Goal: Task Accomplishment & Management: Complete application form

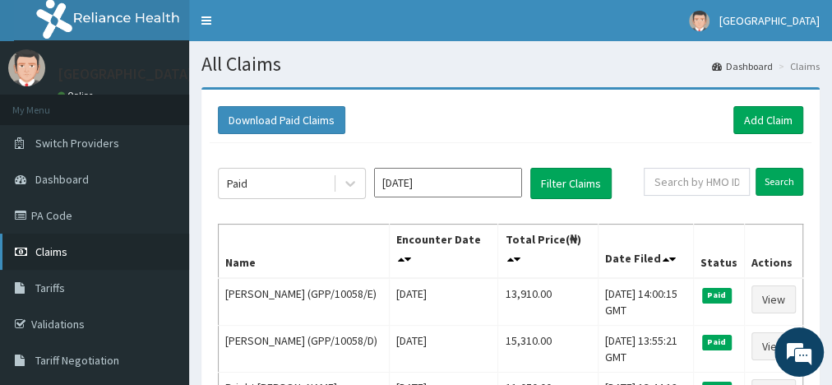
click at [59, 260] on link "Claims" at bounding box center [94, 251] width 189 height 36
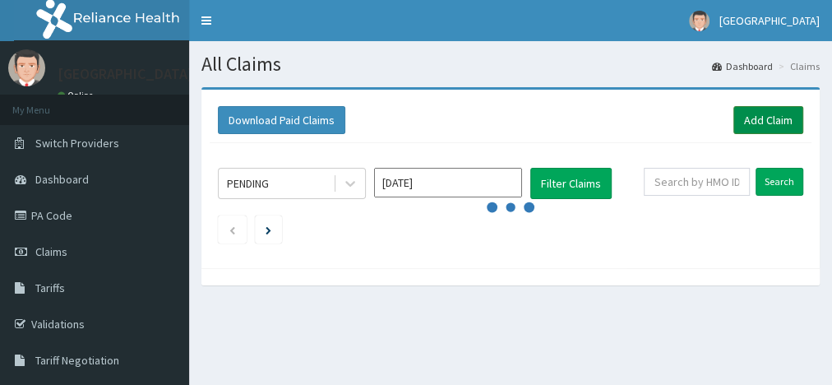
click at [758, 123] on link "Add Claim" at bounding box center [768, 120] width 70 height 28
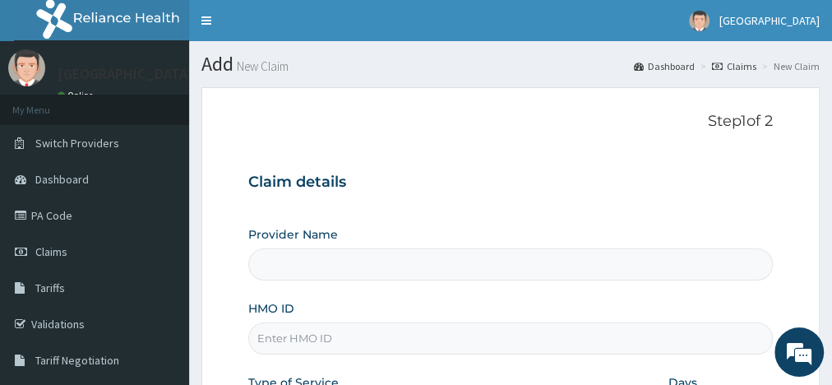
click at [309, 340] on input "HMO ID" at bounding box center [510, 338] width 524 height 32
type input "De-mysticare hospital"
type input "GPP/10058/D"
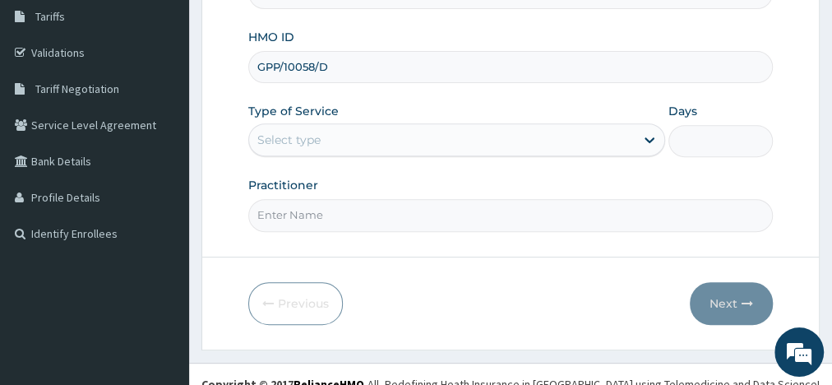
scroll to position [286, 0]
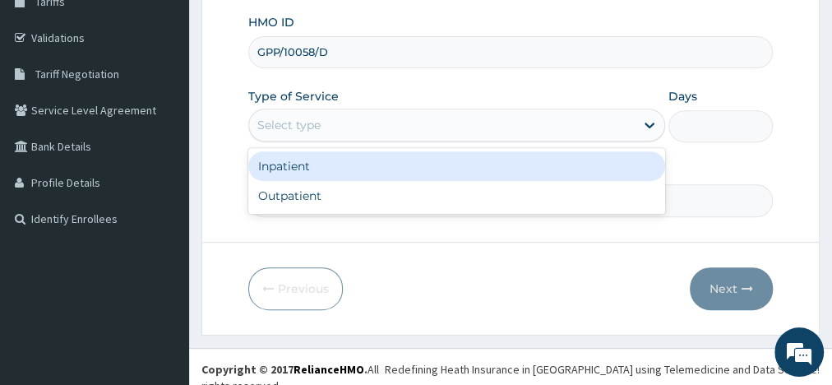
click at [513, 135] on div "Select type" at bounding box center [441, 125] width 385 height 26
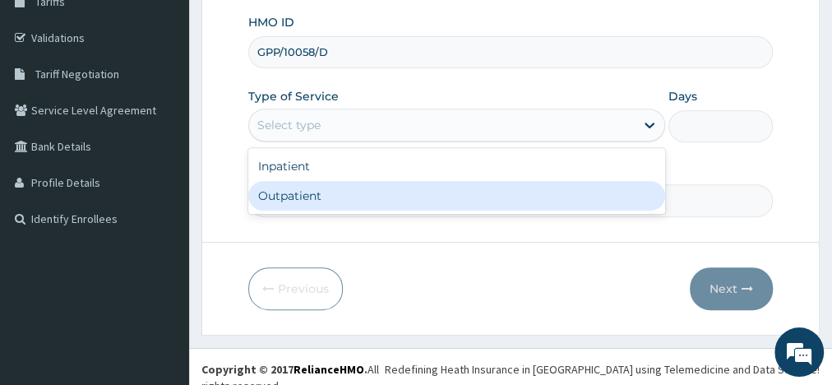
click at [454, 183] on div "Outpatient" at bounding box center [456, 196] width 417 height 30
type input "1"
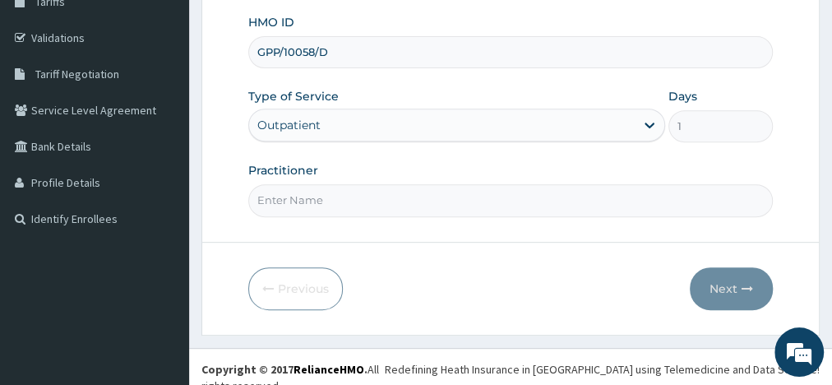
click at [381, 198] on input "Practitioner" at bounding box center [510, 200] width 524 height 32
type input "[PERSON_NAME] P.N."
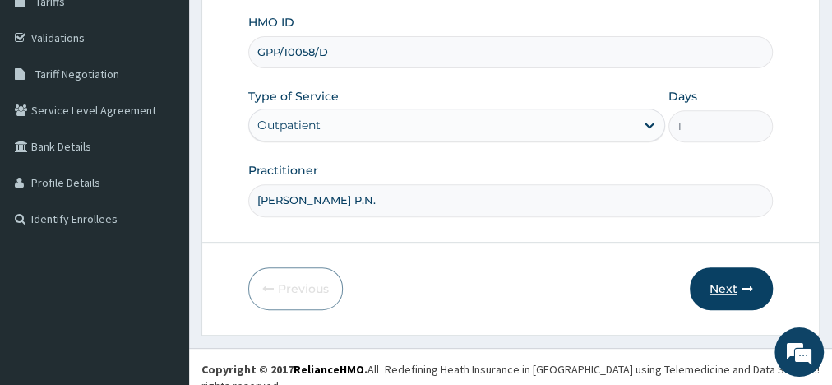
click at [727, 282] on button "Next" at bounding box center [730, 288] width 83 height 43
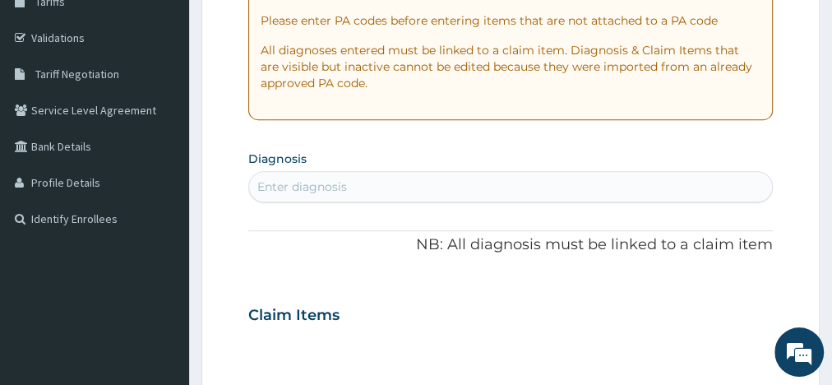
click at [283, 178] on div "Enter diagnosis" at bounding box center [302, 186] width 90 height 16
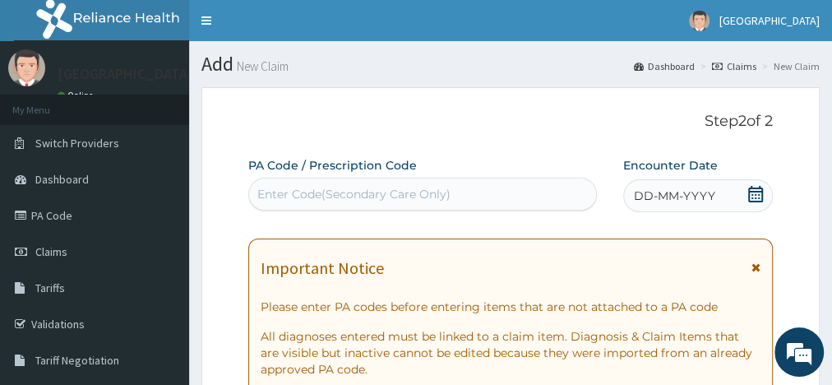
type input "mala"
click at [749, 191] on icon at bounding box center [755, 194] width 15 height 16
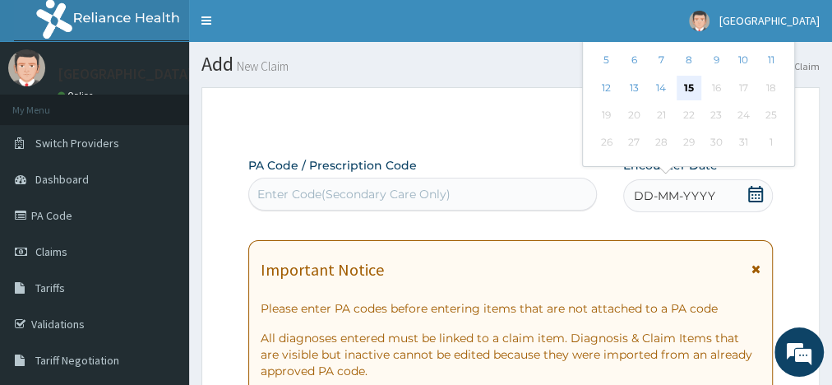
click at [687, 87] on div "15" at bounding box center [688, 88] width 25 height 25
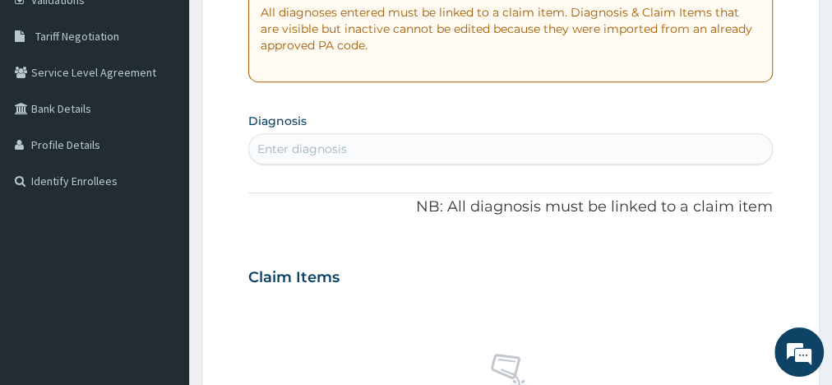
scroll to position [359, 0]
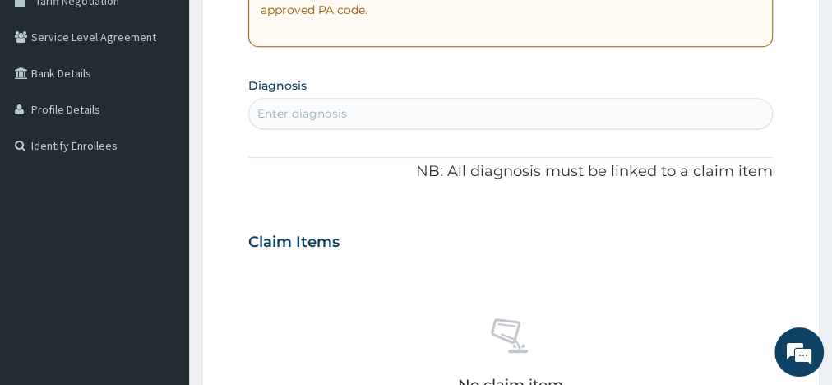
click at [292, 113] on div "Enter diagnosis" at bounding box center [302, 113] width 90 height 16
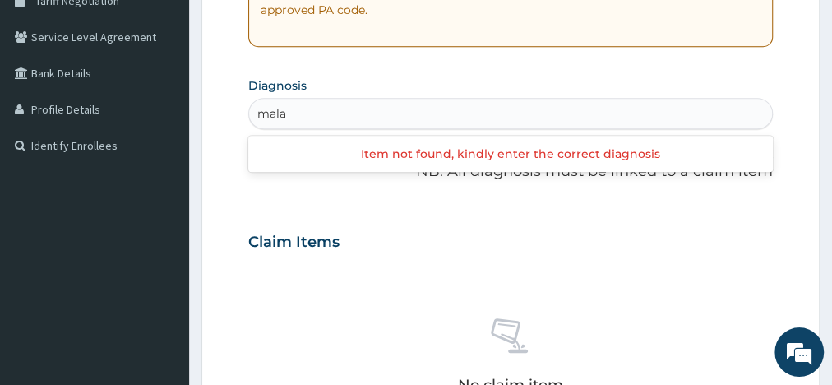
type input "mal"
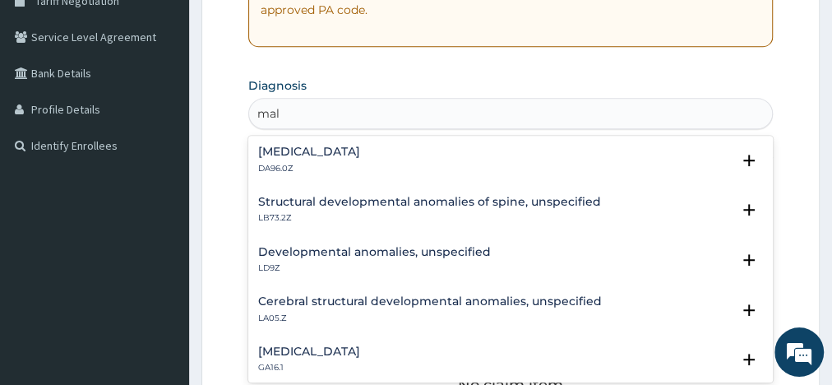
click at [348, 345] on h4 "[MEDICAL_DATA]" at bounding box center [309, 351] width 102 height 12
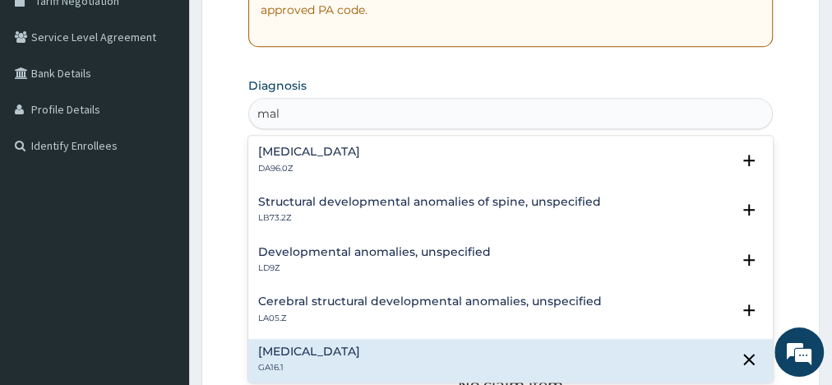
click at [348, 345] on h4 "[MEDICAL_DATA]" at bounding box center [309, 351] width 102 height 12
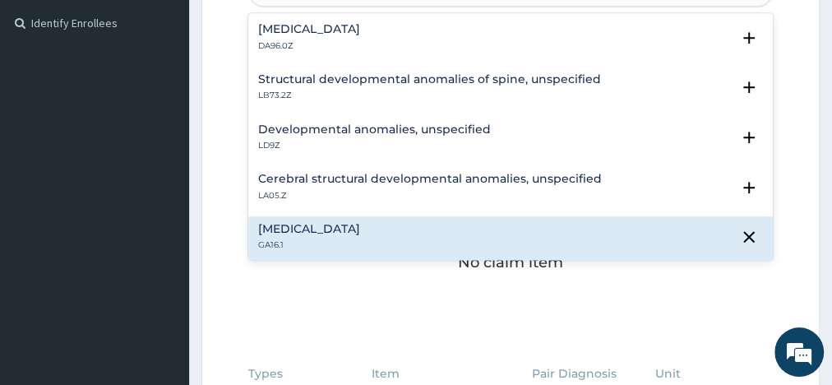
scroll to position [499, 0]
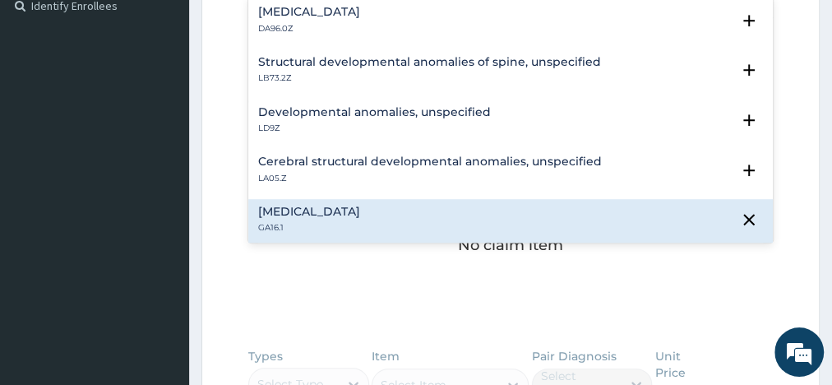
click at [300, 224] on p "GA16.1" at bounding box center [309, 228] width 102 height 12
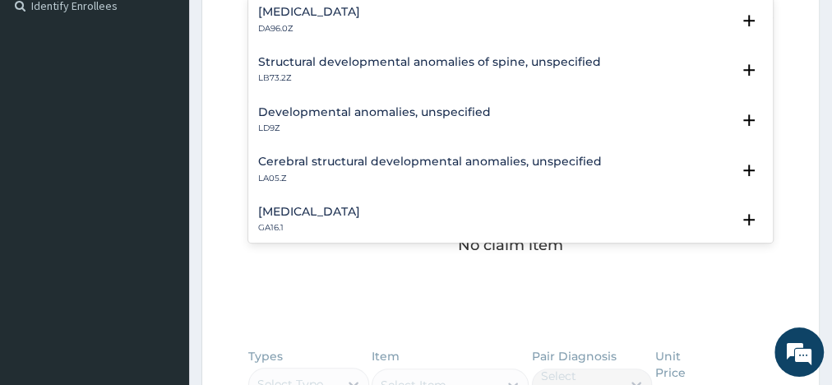
click at [300, 224] on p "GA16.1" at bounding box center [309, 228] width 102 height 12
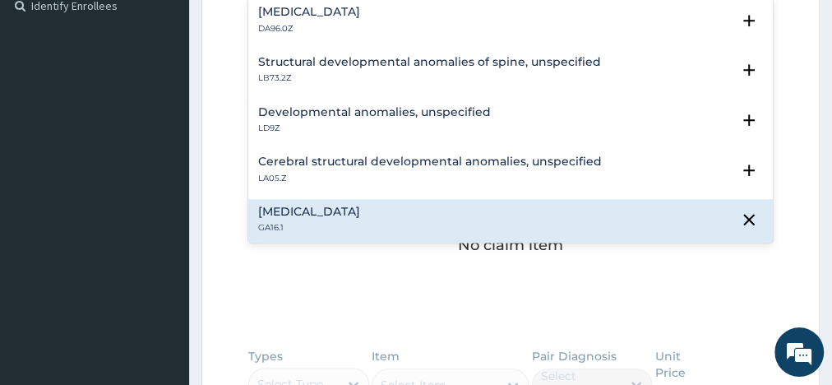
click at [300, 224] on p "GA16.1" at bounding box center [309, 228] width 102 height 12
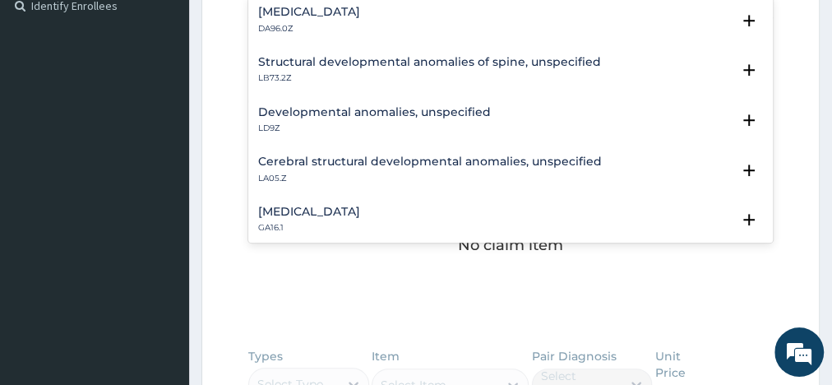
click at [300, 224] on p "GA16.1" at bounding box center [309, 228] width 102 height 12
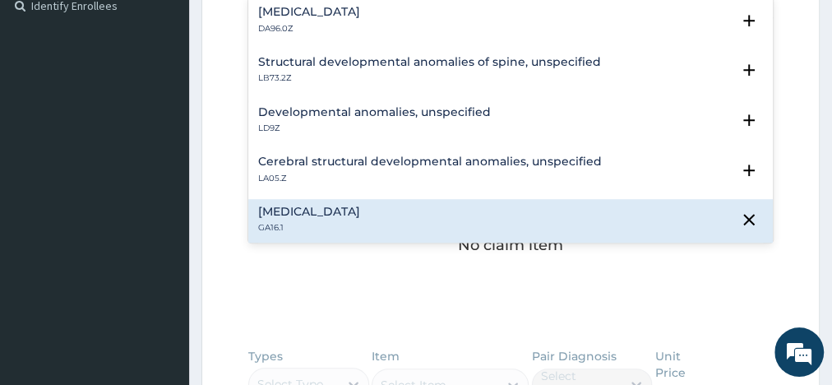
click at [306, 164] on h4 "Cerebral structural developmental anomalies, unspecified" at bounding box center [429, 161] width 343 height 12
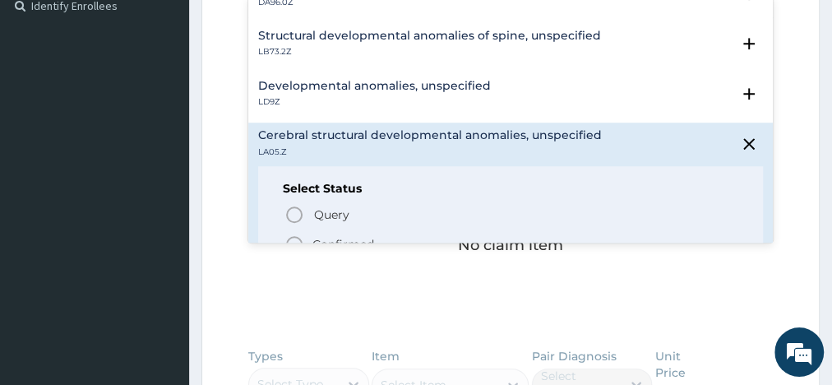
scroll to position [140, 0]
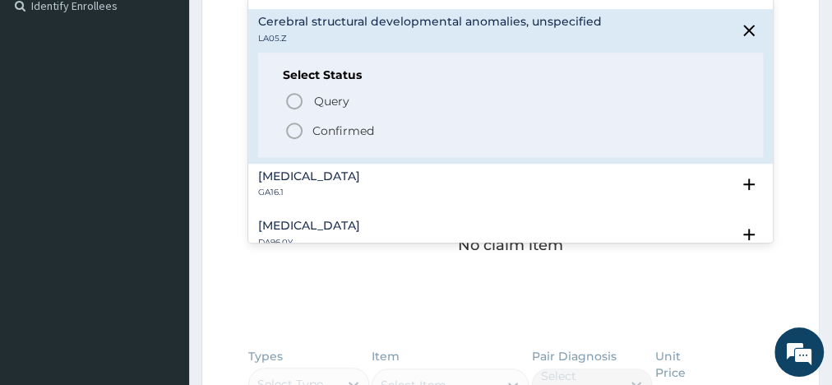
click at [293, 127] on icon "status option filled" at bounding box center [294, 131] width 20 height 20
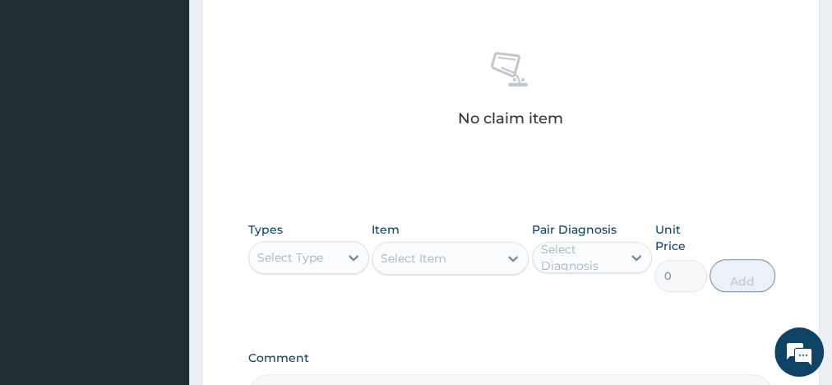
scroll to position [683, 0]
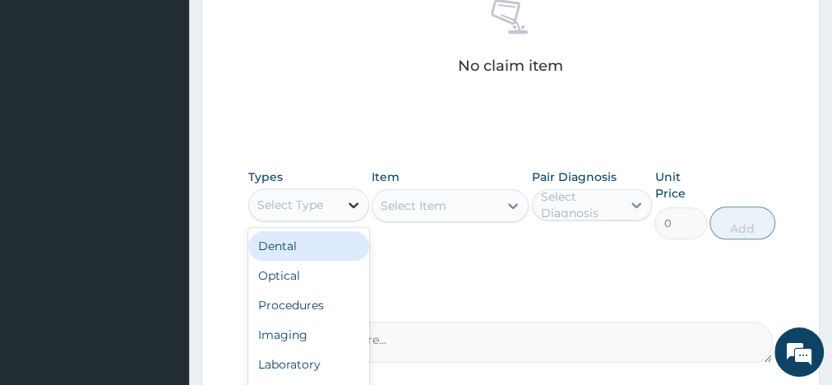
click at [356, 204] on icon at bounding box center [353, 204] width 16 height 16
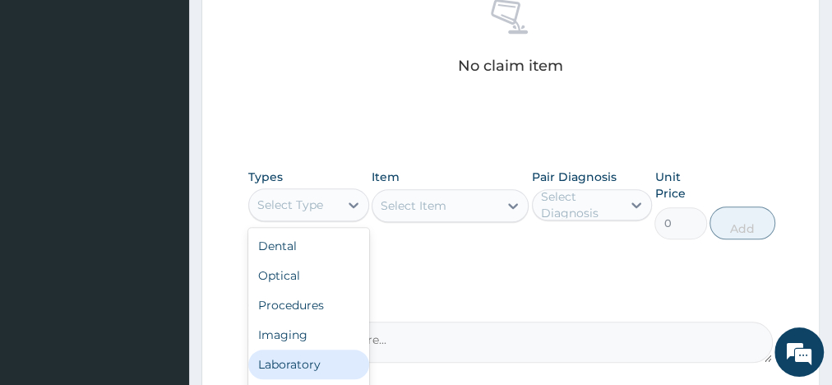
click at [316, 356] on div "Laboratory" at bounding box center [308, 364] width 121 height 30
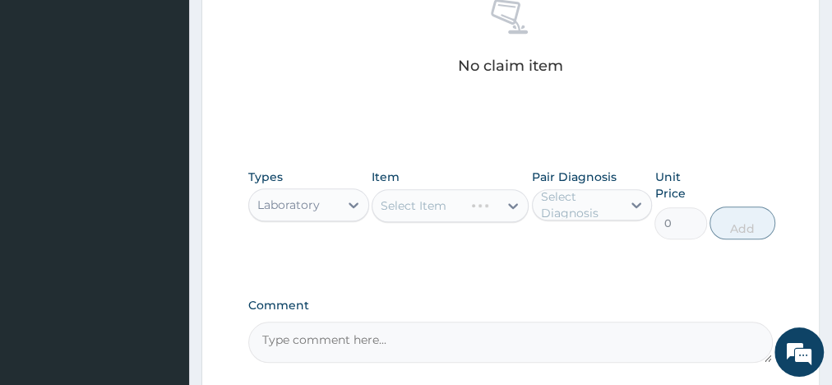
click at [443, 200] on div "Select Item" at bounding box center [449, 205] width 157 height 33
click at [472, 203] on div "Select Item" at bounding box center [449, 205] width 157 height 33
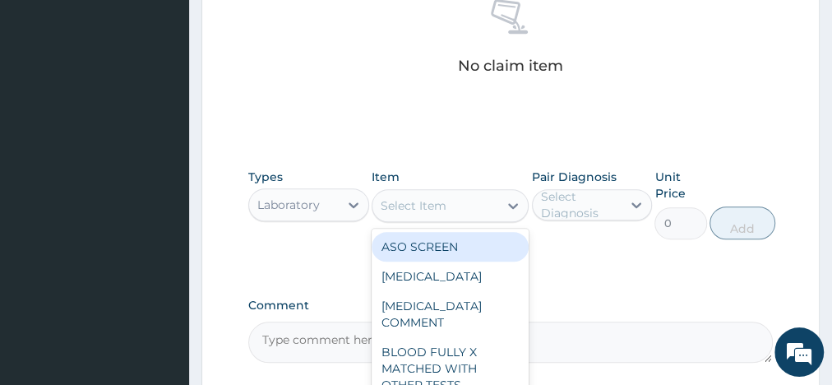
click at [472, 203] on div "Select Item" at bounding box center [435, 205] width 126 height 26
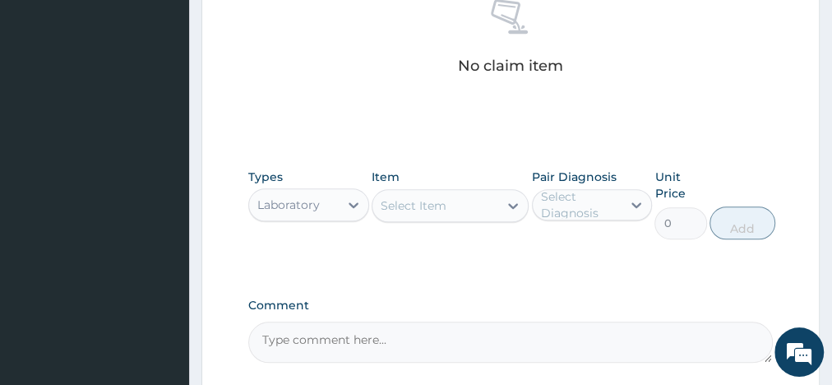
click at [472, 203] on div "Select Item" at bounding box center [435, 205] width 126 height 26
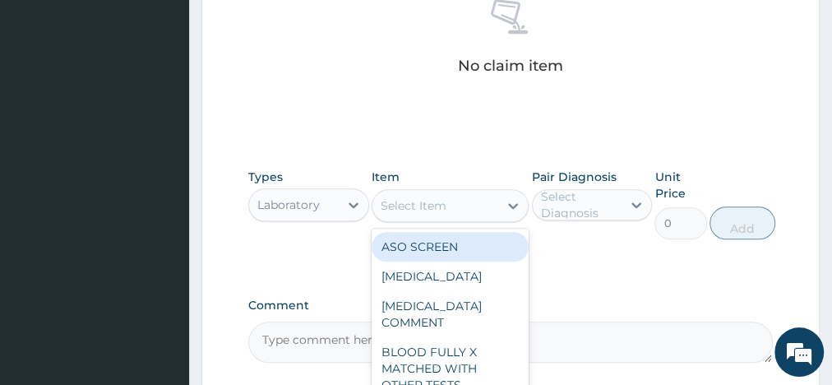
click at [472, 203] on div "Select Item" at bounding box center [435, 205] width 126 height 26
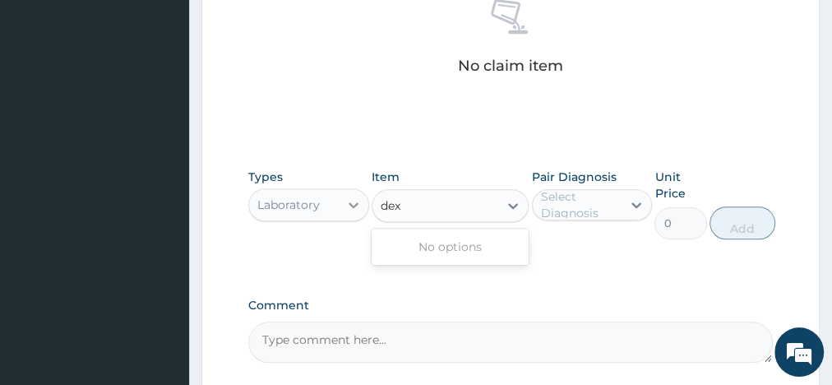
type input "dex"
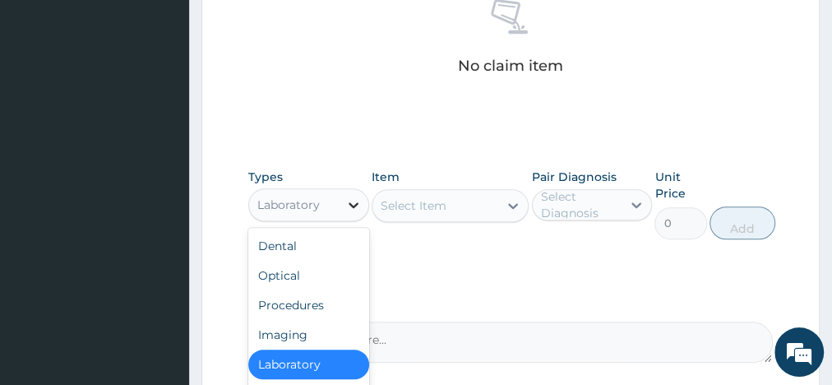
click at [345, 202] on icon at bounding box center [353, 204] width 16 height 16
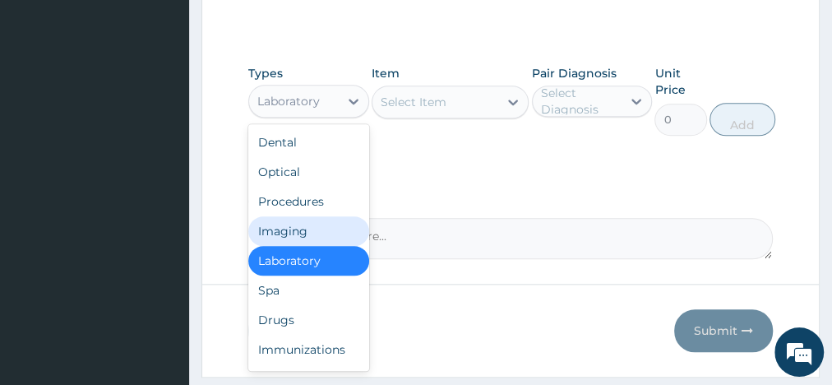
scroll to position [788, 0]
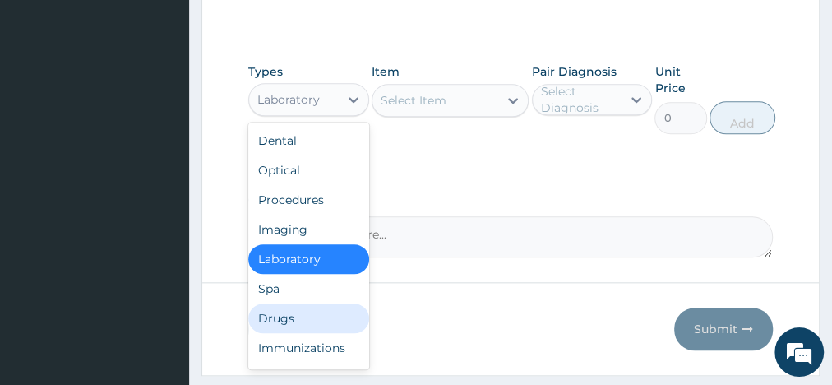
click at [278, 313] on div "Drugs" at bounding box center [308, 318] width 121 height 30
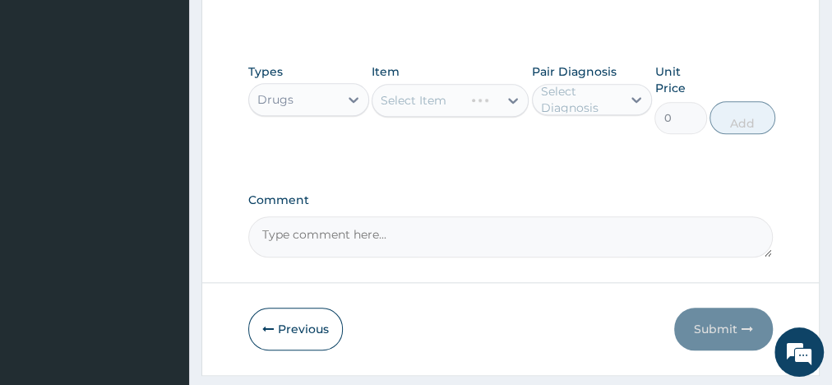
click at [431, 97] on div "Select Item" at bounding box center [449, 100] width 157 height 33
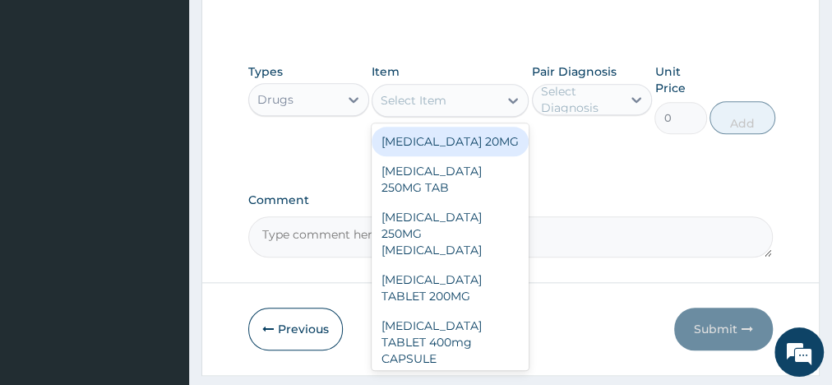
click at [455, 103] on div "Select Item" at bounding box center [435, 100] width 126 height 26
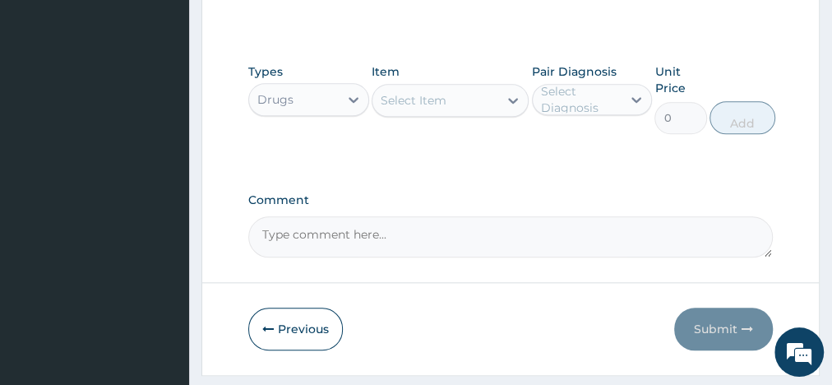
click at [455, 103] on div "Select Item" at bounding box center [435, 100] width 126 height 26
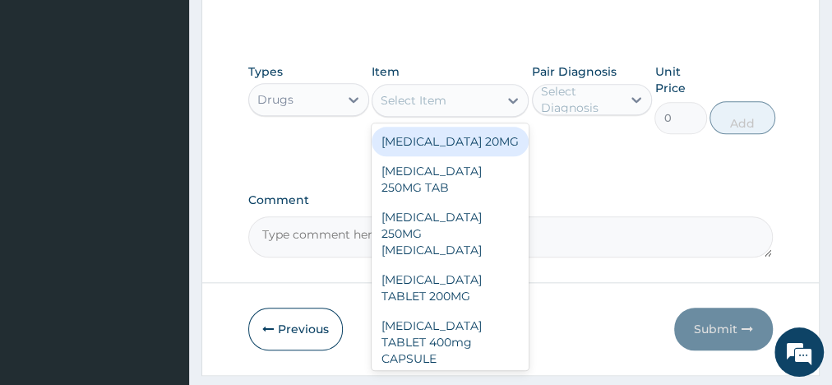
click at [455, 103] on div "Select Item" at bounding box center [435, 100] width 126 height 26
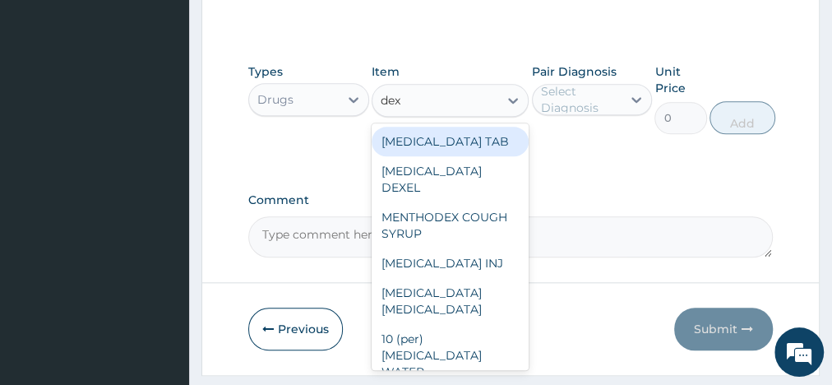
type input "dext"
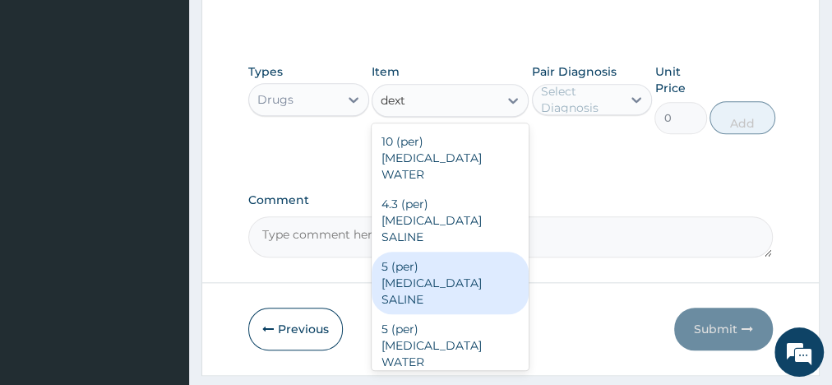
click at [453, 251] on div "5 (per) [MEDICAL_DATA] SALINE" at bounding box center [449, 282] width 157 height 62
type input "1200"
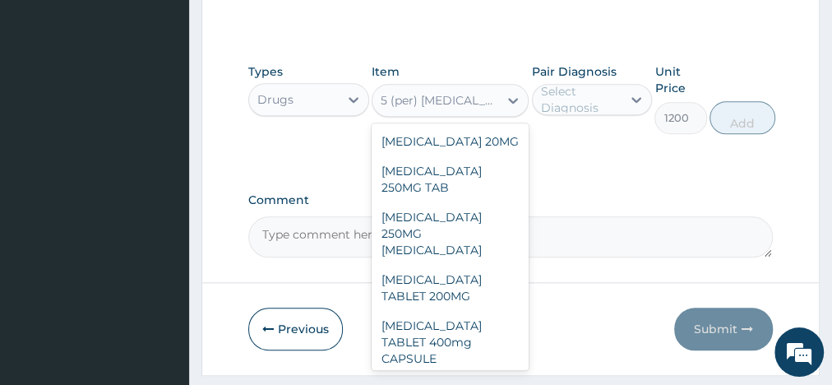
click at [428, 97] on div "5 (per) [MEDICAL_DATA] SALINE" at bounding box center [439, 100] width 119 height 16
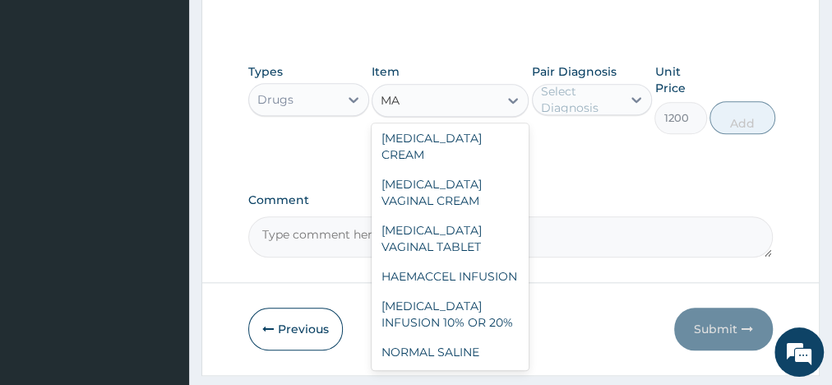
scroll to position [981, 0]
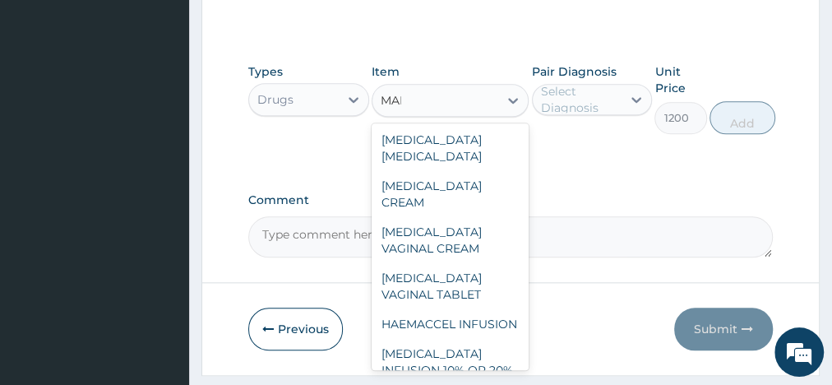
type input "[PERSON_NAME]"
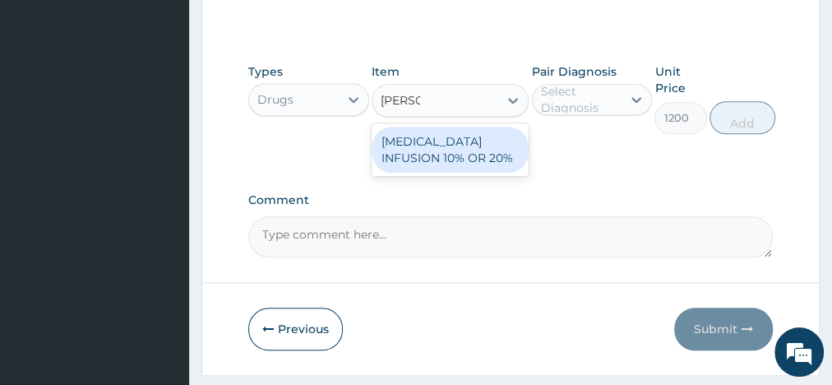
click at [437, 147] on div "[MEDICAL_DATA] INFUSION 10% OR 20%" at bounding box center [449, 150] width 157 height 46
